Goal: Transaction & Acquisition: Purchase product/service

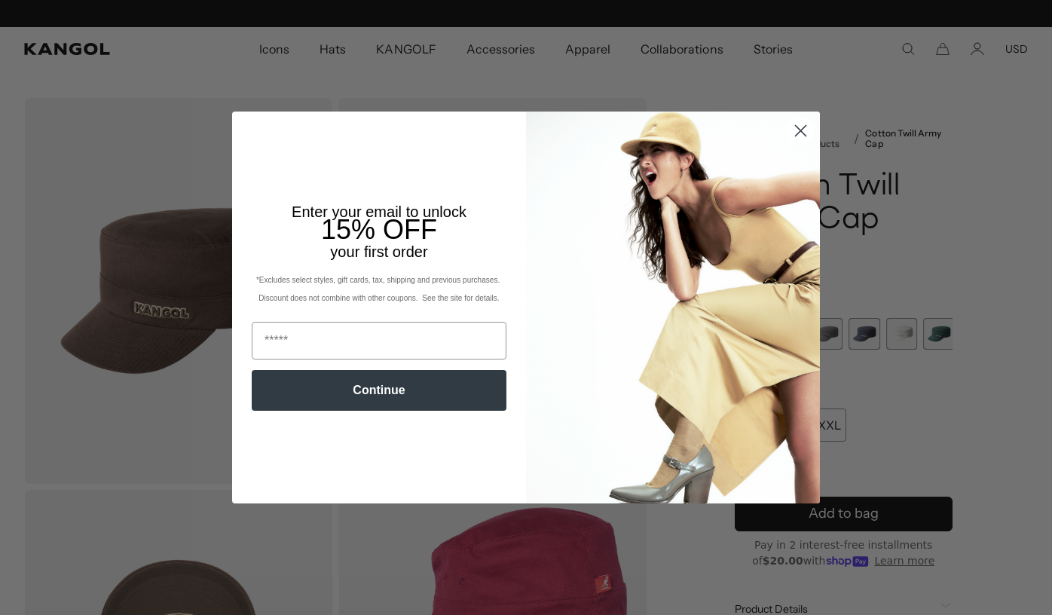
scroll to position [0, 310]
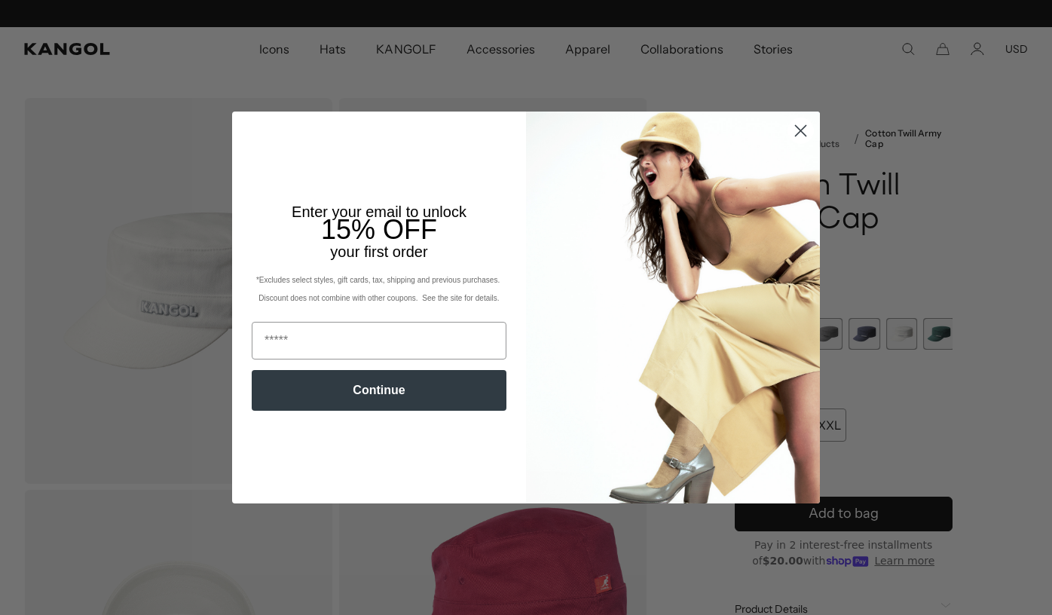
scroll to position [0, 310]
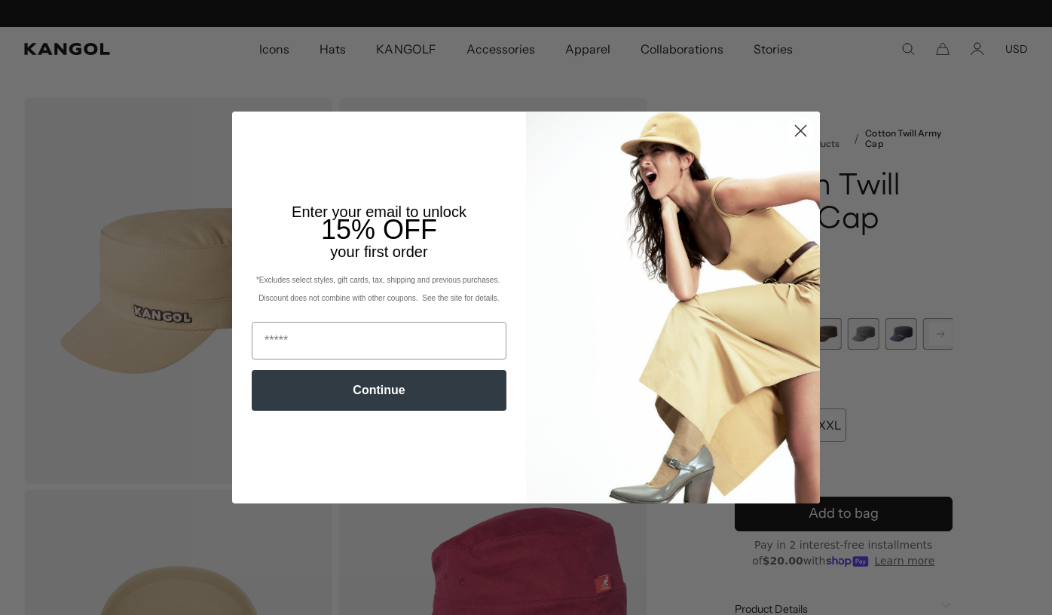
scroll to position [0, 310]
